Goal: Task Accomplishment & Management: Complete application form

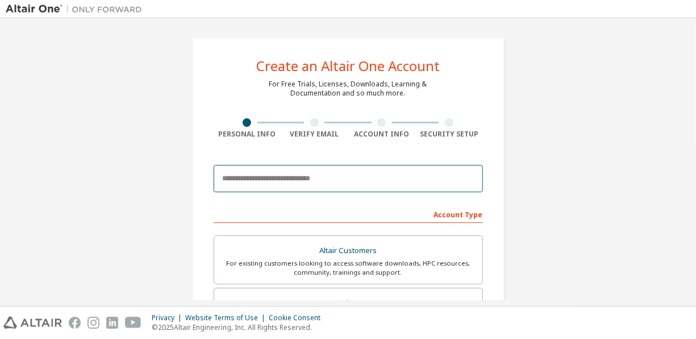
drag, startPoint x: 0, startPoint y: 0, endPoint x: 367, endPoint y: 178, distance: 407.8
click at [367, 178] on input "email" at bounding box center [348, 178] width 269 height 27
type input "**********"
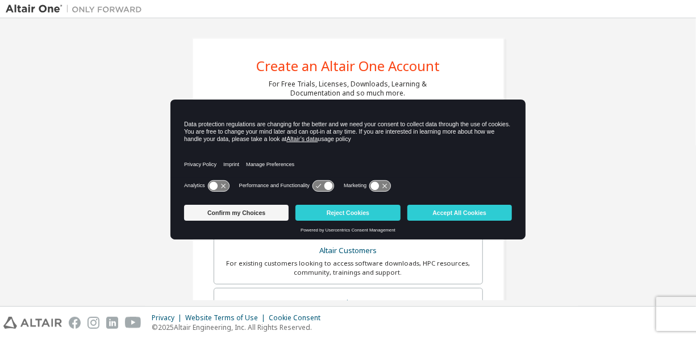
click at [334, 210] on button "Reject Cookies" at bounding box center [348, 213] width 105 height 16
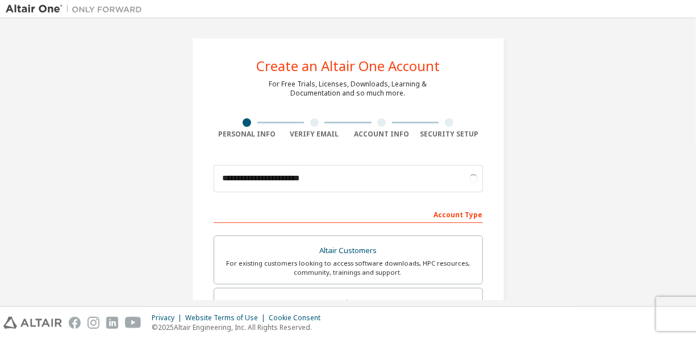
scroll to position [151, 0]
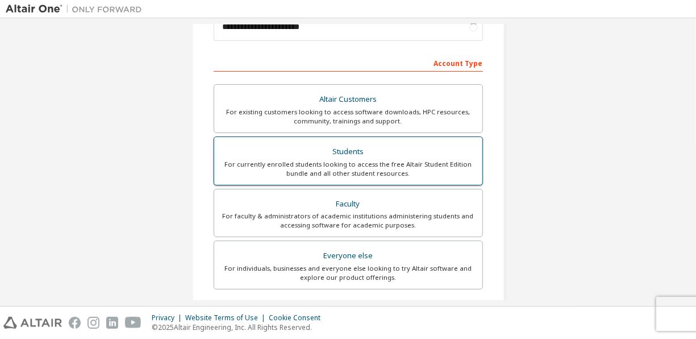
click at [343, 173] on div "For currently enrolled students looking to access the free Altair Student Editi…" at bounding box center [348, 169] width 255 height 18
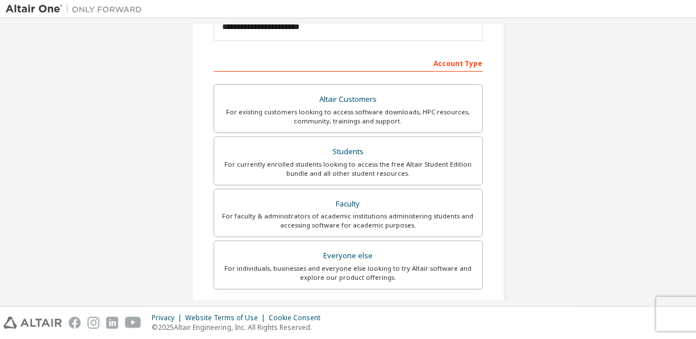
scroll to position [303, 0]
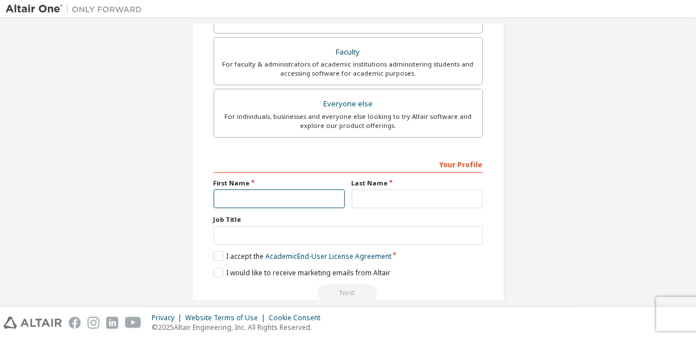
click at [306, 197] on input "text" at bounding box center [279, 198] width 131 height 19
type input "***"
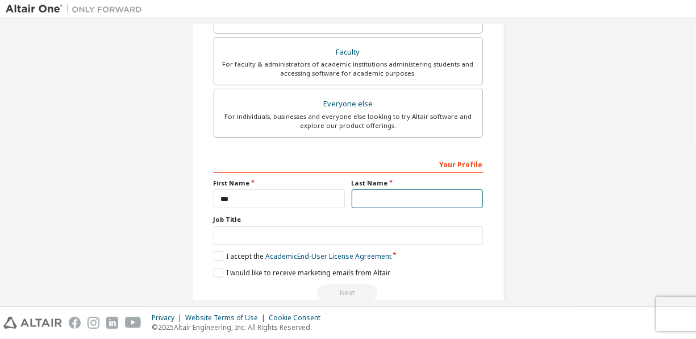
click at [364, 191] on input "text" at bounding box center [417, 198] width 131 height 19
type input "**"
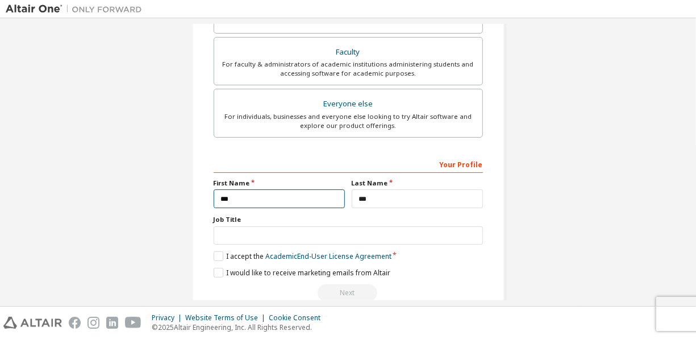
click at [218, 194] on input "***" at bounding box center [279, 198] width 131 height 19
type input "********"
click at [351, 218] on label "Job Title" at bounding box center [348, 219] width 269 height 9
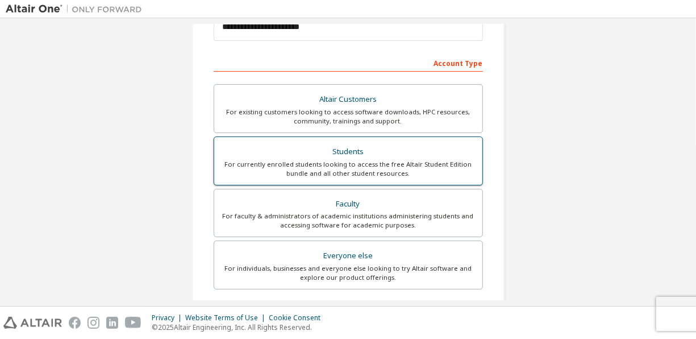
click at [330, 175] on div "For currently enrolled students looking to access the free Altair Student Editi…" at bounding box center [348, 169] width 255 height 18
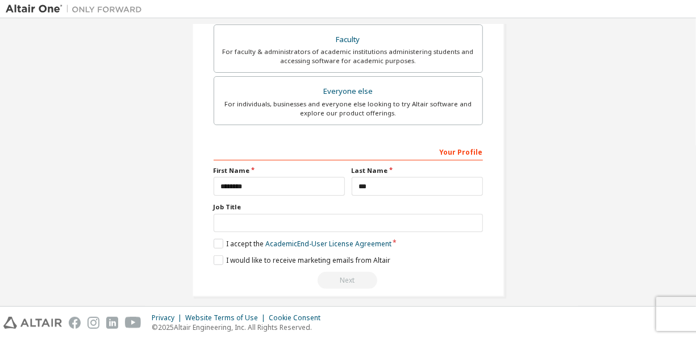
scroll to position [323, 0]
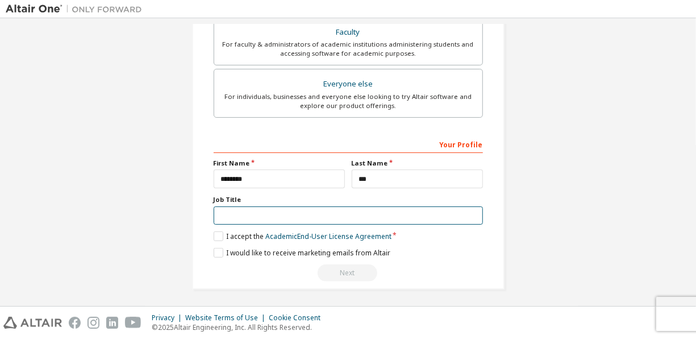
click at [323, 206] on input "text" at bounding box center [348, 215] width 269 height 19
type input "*******"
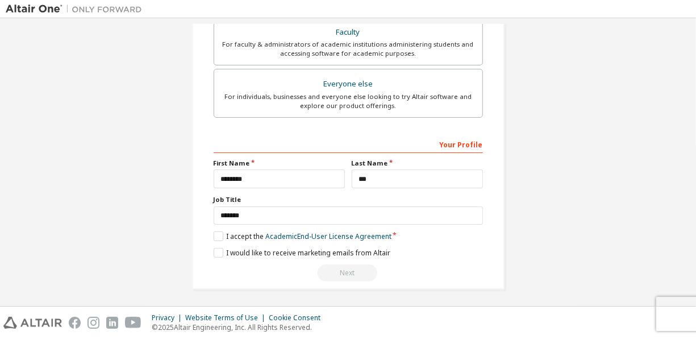
click at [210, 238] on div "**********" at bounding box center [348, 2] width 313 height 575
click at [219, 234] on label "I accept the Academic End-User License Agreement" at bounding box center [303, 236] width 178 height 10
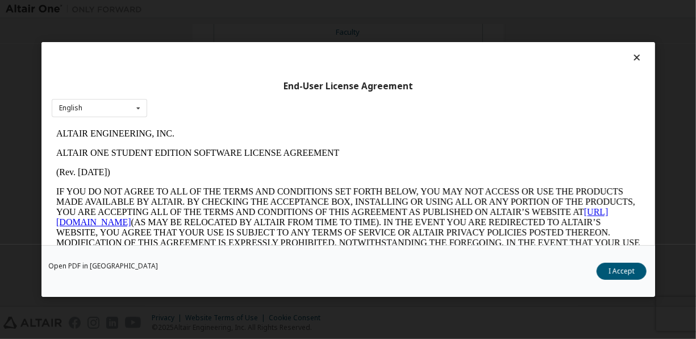
scroll to position [0, 0]
click at [603, 268] on button "I Accept" at bounding box center [622, 271] width 50 height 17
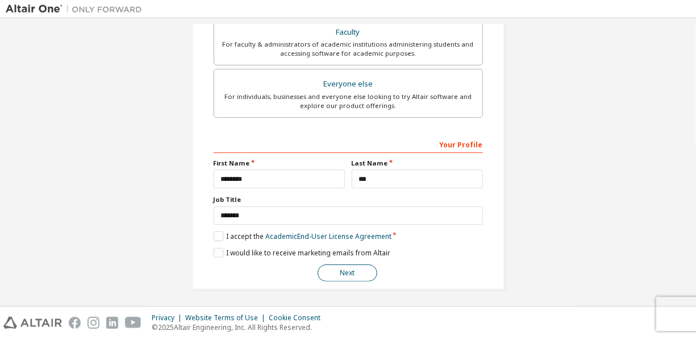
click at [345, 269] on button "Next" at bounding box center [348, 272] width 60 height 17
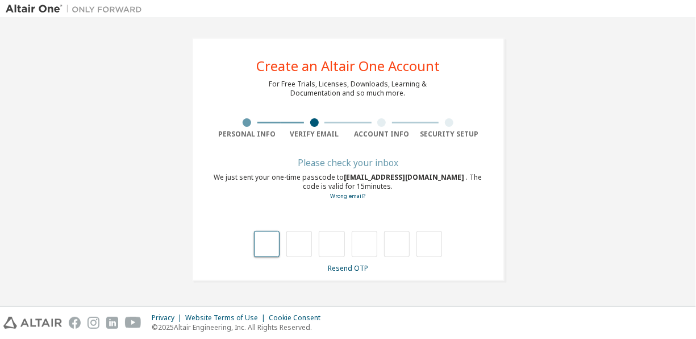
type input "*"
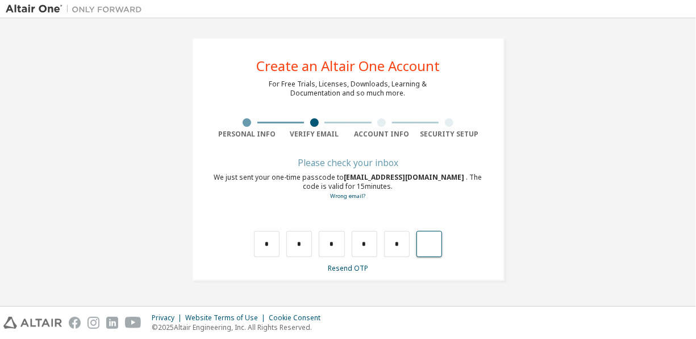
type input "*"
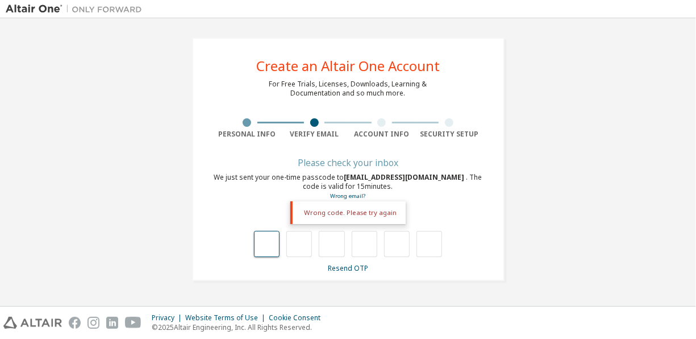
click at [276, 246] on input "text" at bounding box center [267, 244] width 26 height 26
type input "*"
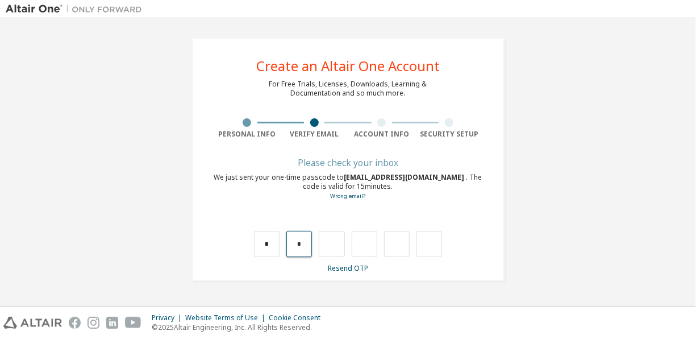
click at [298, 239] on input "*" at bounding box center [299, 244] width 26 height 26
type input "*"
click at [302, 249] on input "*" at bounding box center [299, 244] width 26 height 26
type input "*"
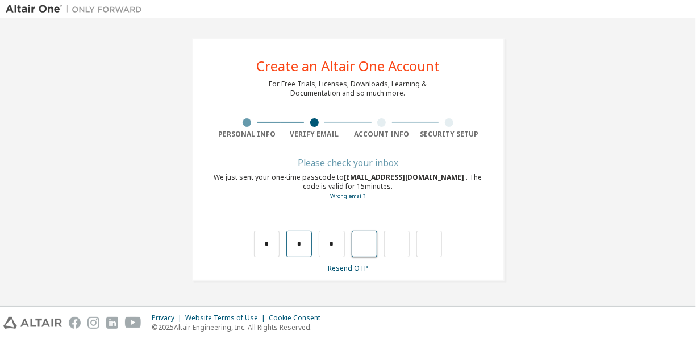
type input "*"
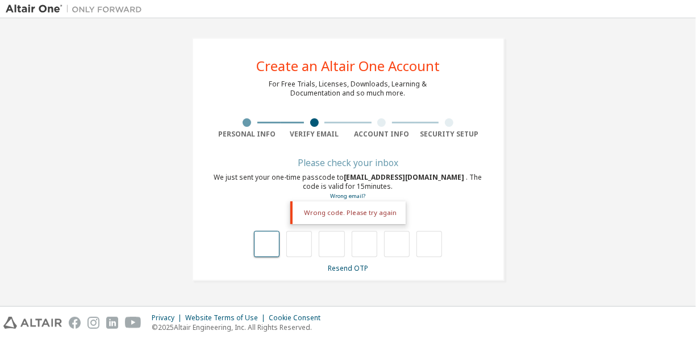
click at [279, 252] on input "text" at bounding box center [267, 244] width 26 height 26
click at [270, 246] on input "text" at bounding box center [267, 244] width 26 height 26
click at [273, 243] on input "text" at bounding box center [267, 244] width 26 height 26
type input "*"
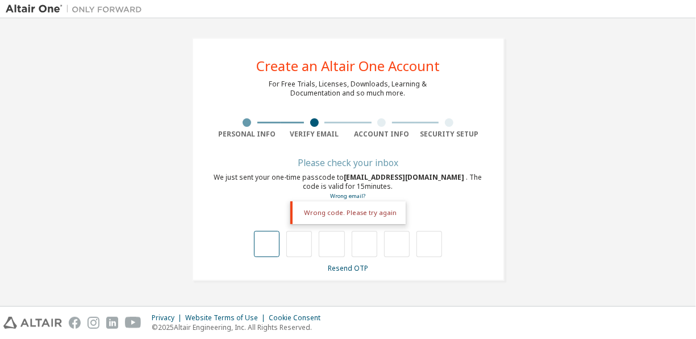
type input "*"
